Goal: Task Accomplishment & Management: Use online tool/utility

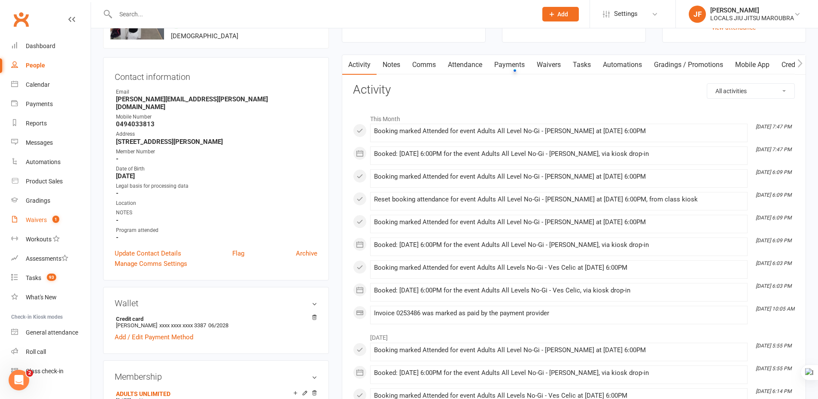
click at [39, 224] on link "Waivers 1" at bounding box center [50, 219] width 79 height 19
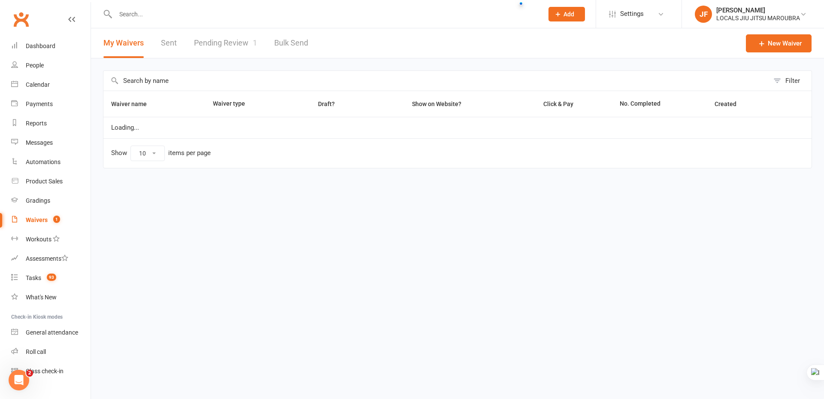
select select "100"
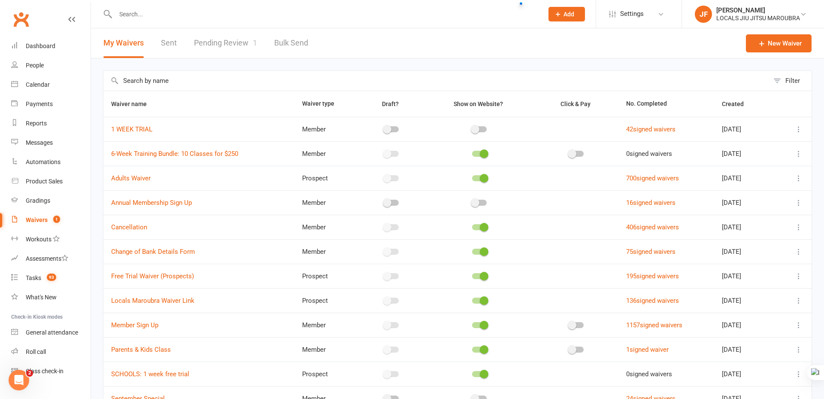
click at [237, 43] on link "Pending Review 1" at bounding box center [225, 43] width 63 height 30
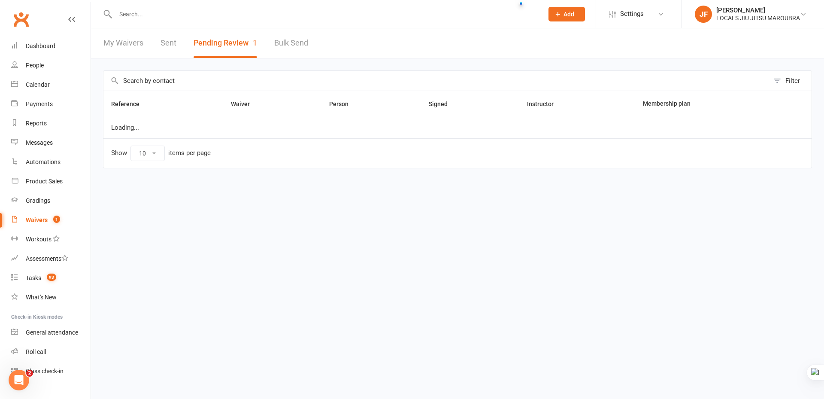
select select "50"
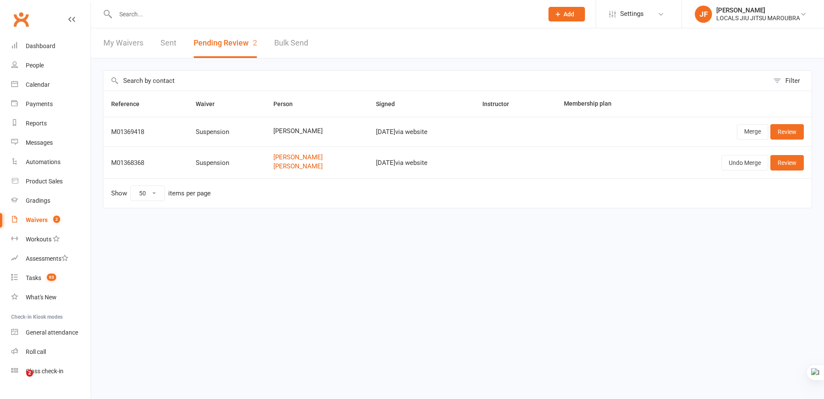
select select "50"
click at [304, 228] on div "Filter Reference Waiver Person Signed Instructor Membership plan M01369418 Susp…" at bounding box center [457, 145] width 733 height 174
click at [756, 136] on link "Merge" at bounding box center [752, 131] width 31 height 15
